Goal: Task Accomplishment & Management: Manage account settings

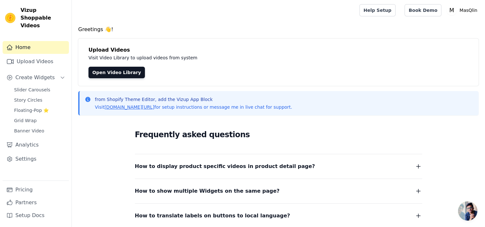
scroll to position [78, 0]
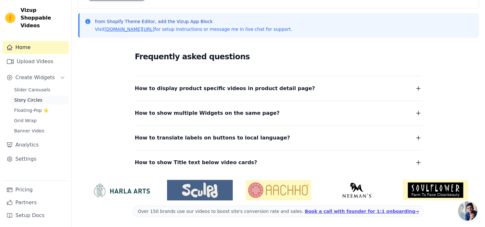
click at [24, 97] on span "Story Circles" at bounding box center [28, 100] width 28 height 6
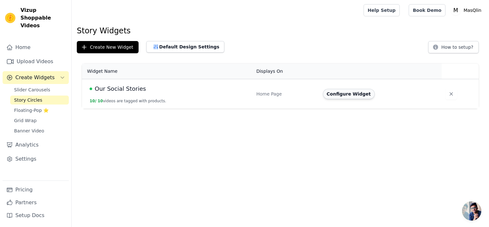
click at [344, 92] on button "Configure Widget" at bounding box center [349, 94] width 52 height 10
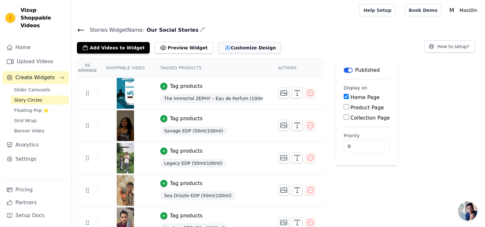
click at [218, 51] on button "Customize Design" at bounding box center [249, 48] width 63 height 12
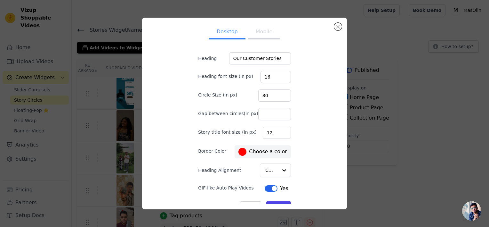
click at [252, 35] on button "Mobile" at bounding box center [264, 32] width 32 height 14
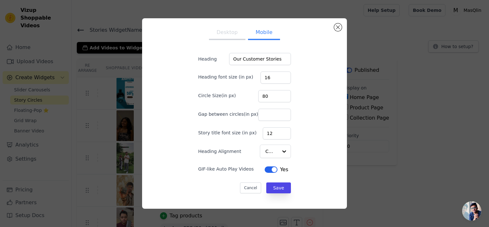
click at [236, 32] on button "Desktop" at bounding box center [227, 33] width 37 height 14
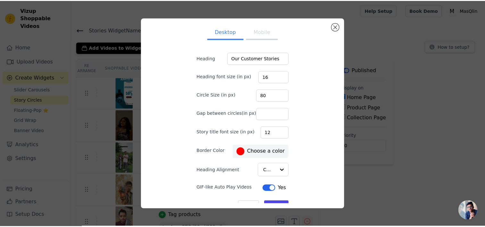
scroll to position [12, 0]
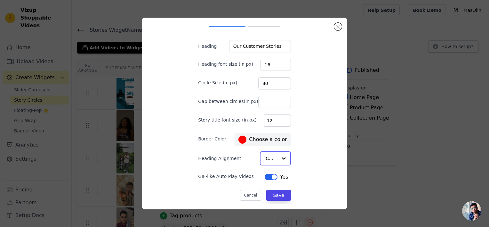
click at [269, 160] on input "Heading Alignment" at bounding box center [272, 158] width 12 height 13
click at [270, 159] on input "Heading Alignment" at bounding box center [272, 158] width 12 height 13
click at [238, 136] on div "Desktop Mobile Heading Our Customer Stories Heading font size (in px) 16 Circle…" at bounding box center [244, 101] width 113 height 181
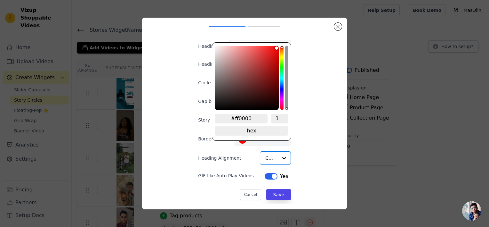
type input "#004cff"
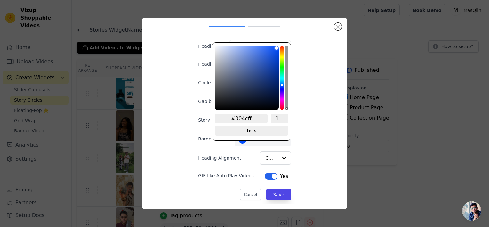
click at [281, 85] on div "hue channel" at bounding box center [282, 78] width 3 height 64
click at [315, 136] on div "Desktop Mobile Heading Our Customer Stories Heading font size (in px) 16 Circle…" at bounding box center [244, 113] width 195 height 181
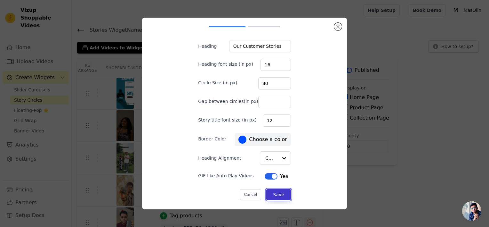
click at [268, 191] on button "Save" at bounding box center [278, 194] width 24 height 11
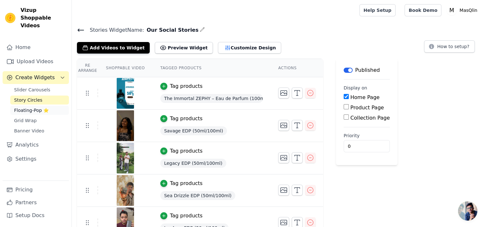
click at [18, 107] on span "Floating-Pop ⭐" at bounding box center [31, 110] width 35 height 6
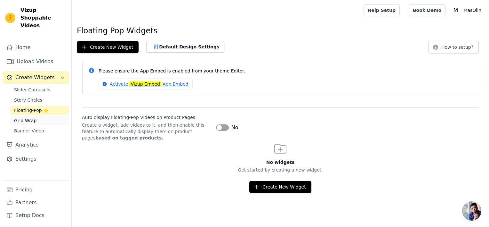
click at [19, 117] on span "Grid Wrap" at bounding box center [25, 120] width 22 height 6
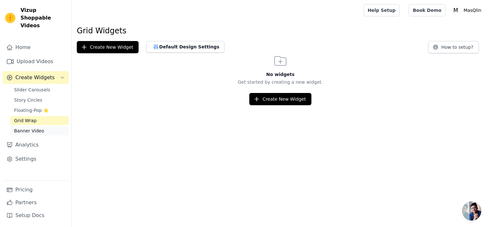
click at [39, 127] on span "Banner Video" at bounding box center [29, 130] width 30 height 6
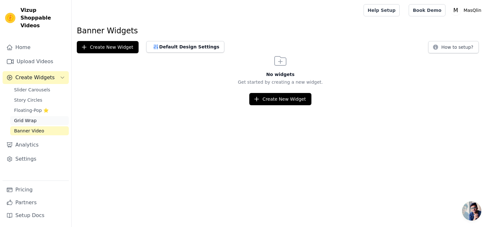
click at [35, 116] on link "Grid Wrap" at bounding box center [39, 120] width 59 height 9
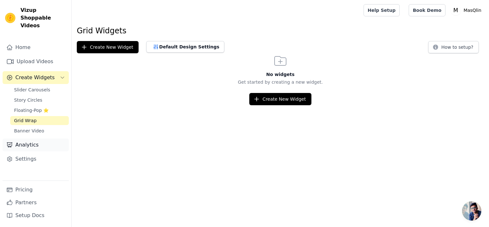
click at [18, 139] on link "Analytics" at bounding box center [36, 144] width 66 height 13
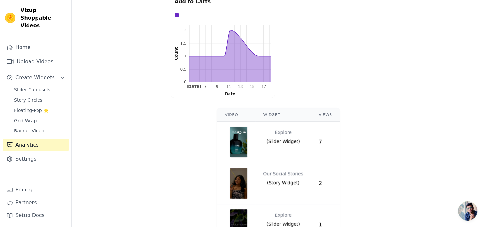
scroll to position [290, 0]
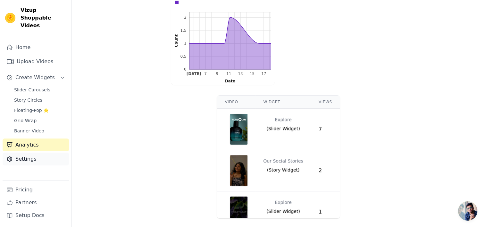
click at [26, 152] on link "Settings" at bounding box center [36, 158] width 66 height 13
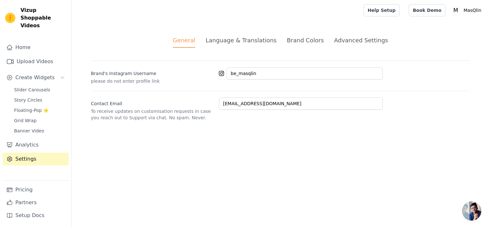
click at [300, 46] on li "Brand Colors" at bounding box center [305, 42] width 37 height 12
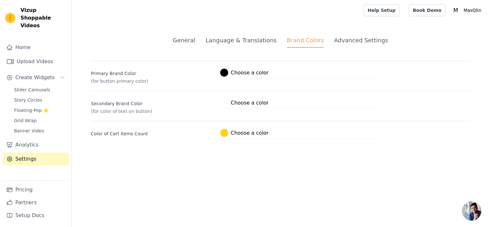
click at [335, 44] on div "Advanced Settings" at bounding box center [361, 40] width 54 height 9
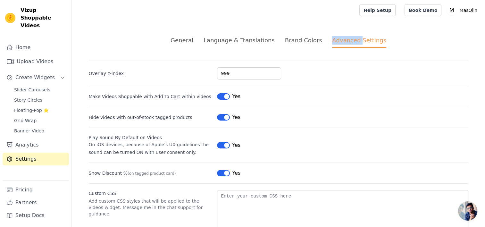
click at [335, 44] on div "Advanced Settings" at bounding box center [359, 42] width 54 height 12
click at [307, 42] on div "Brand Colors" at bounding box center [303, 40] width 37 height 9
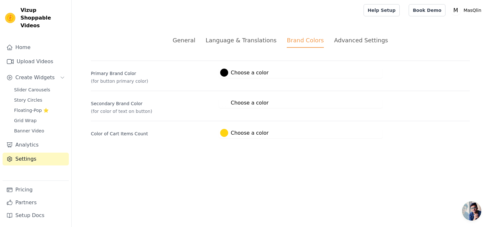
click at [345, 44] on div "Advanced Settings" at bounding box center [361, 40] width 54 height 9
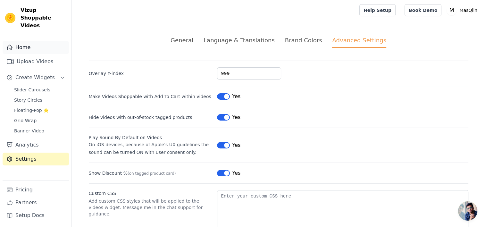
click at [31, 41] on link "Home" at bounding box center [36, 47] width 66 height 13
